Goal: Task Accomplishment & Management: Manage account settings

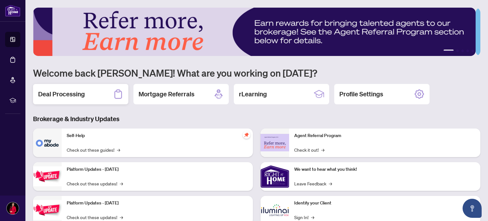
click at [66, 92] on h2 "Deal Processing" at bounding box center [61, 94] width 47 height 9
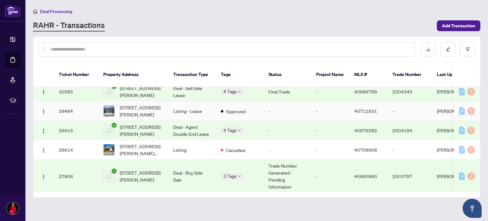
scroll to position [296, 0]
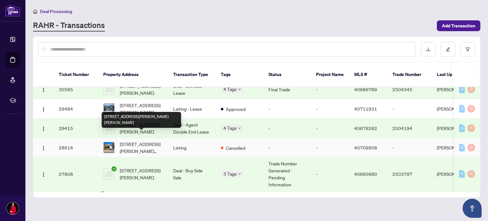
click at [132, 140] on span "535 Upper Horning Road, Hamilton, ON L9C 7P7, Canada" at bounding box center [141, 147] width 43 height 14
